Goal: Navigation & Orientation: Go to known website

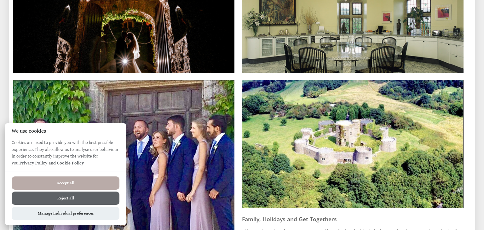
scroll to position [227, 0]
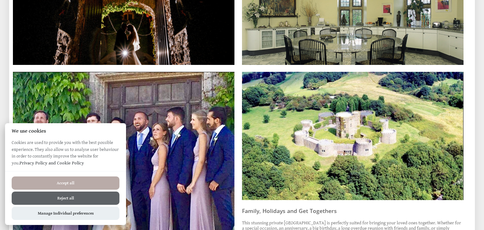
click at [59, 181] on button "Accept all" at bounding box center [66, 182] width 108 height 13
checkbox input "true"
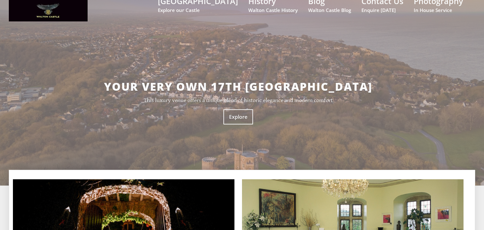
scroll to position [11, 0]
